Goal: Find specific page/section: Find specific page/section

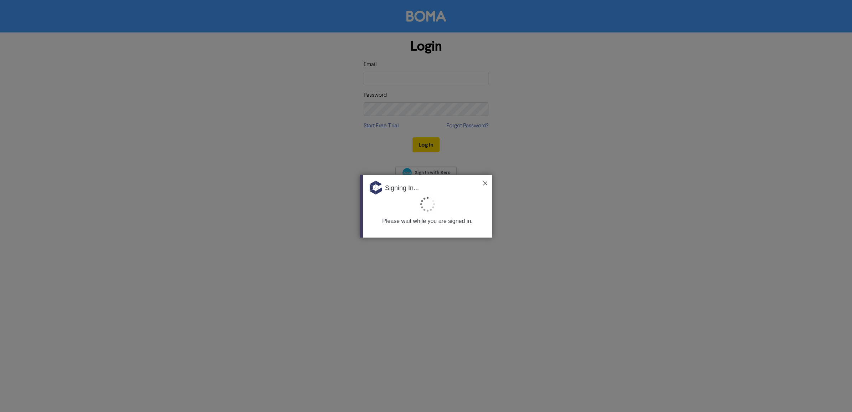
type input "[PERSON_NAME][EMAIL_ADDRESS][DOMAIN_NAME]"
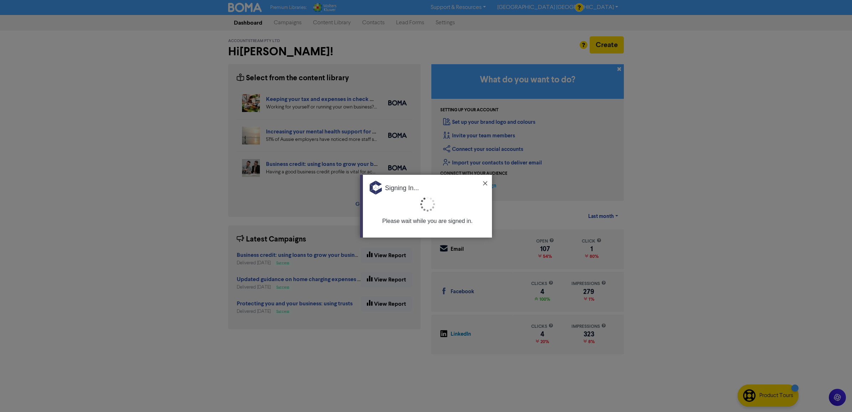
drag, startPoint x: 485, startPoint y: 182, endPoint x: 482, endPoint y: 182, distance: 3.9
click at [485, 182] on img at bounding box center [485, 183] width 4 height 4
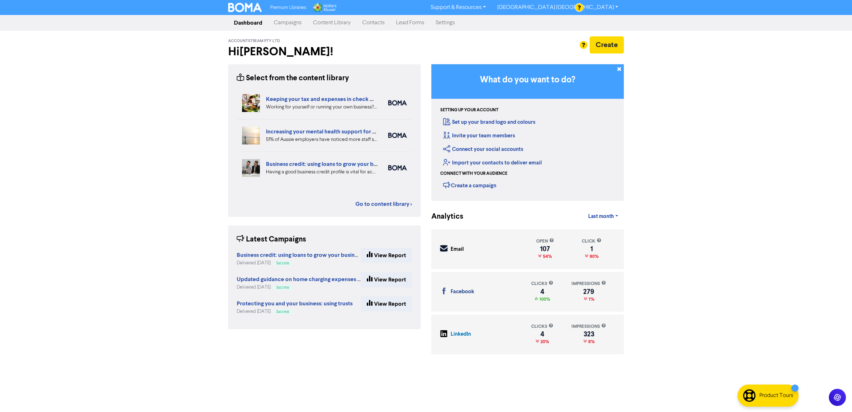
click at [98, 164] on div "Premium Libraries: Support & Resources Video Tutorials FAQ & Guides Marketing E…" at bounding box center [426, 206] width 852 height 412
click at [740, 175] on div "Premium Libraries: Support & Resources Video Tutorials FAQ & Guides Marketing E…" at bounding box center [426, 206] width 852 height 412
drag, startPoint x: 279, startPoint y: 101, endPoint x: 755, endPoint y: 122, distance: 477.4
click at [769, 120] on div "Premium Libraries: Support & Resources Video Tutorials FAQ & Guides Marketing E…" at bounding box center [426, 206] width 852 height 412
click at [324, 24] on link "Content Library" at bounding box center [331, 23] width 49 height 14
